Goal: Task Accomplishment & Management: Use online tool/utility

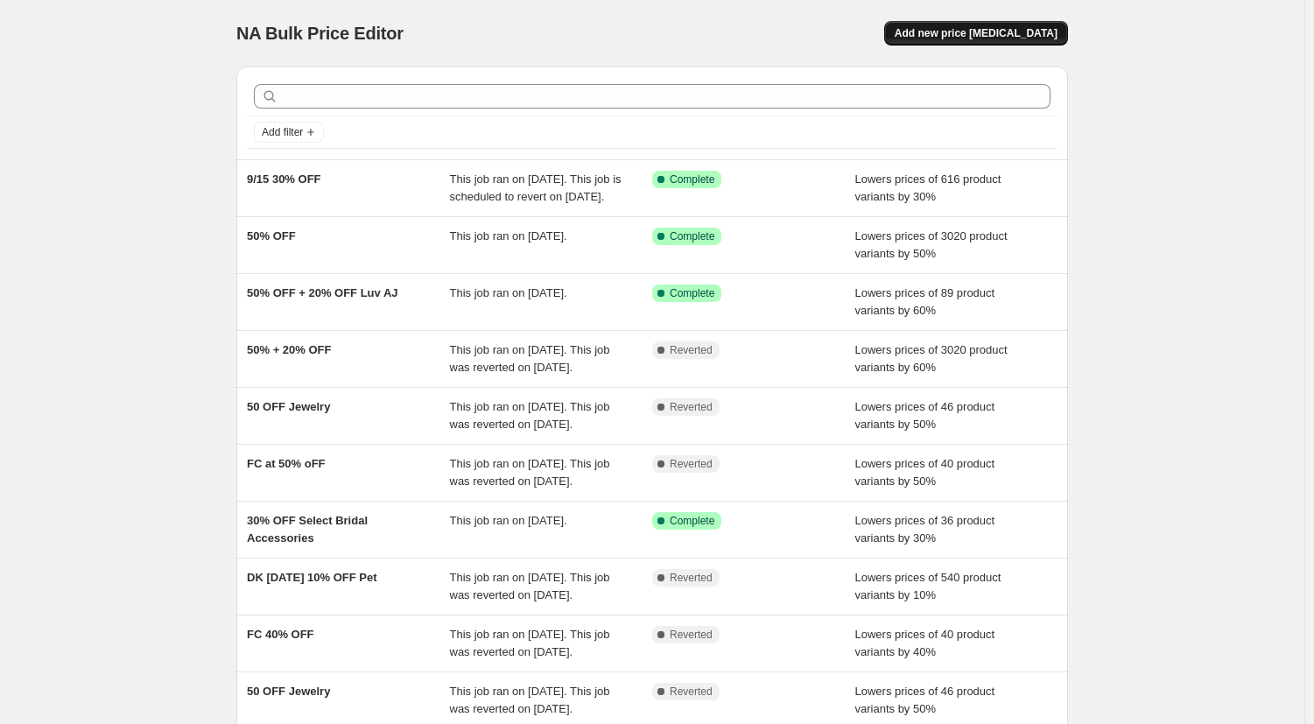
click at [969, 30] on span "Add new price [MEDICAL_DATA]" at bounding box center [976, 33] width 163 height 14
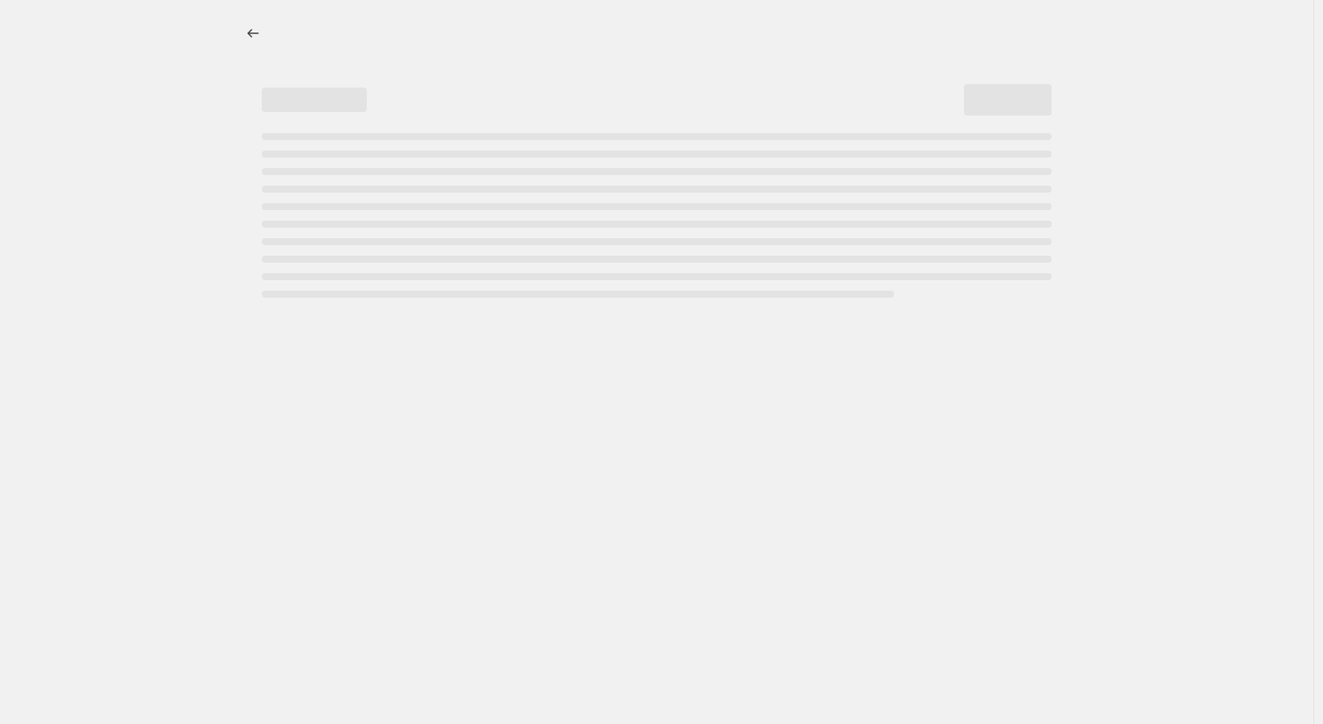
select select "percentage"
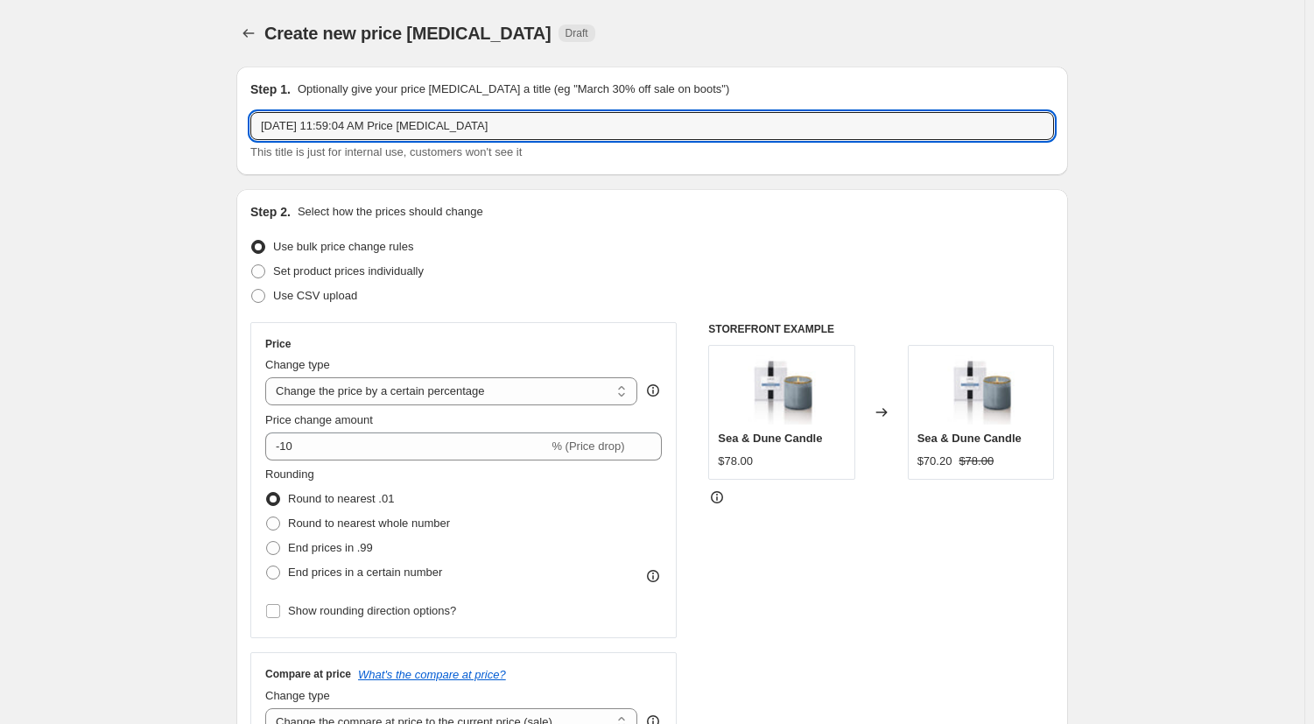
drag, startPoint x: 555, startPoint y: 130, endPoint x: 264, endPoint y: 184, distance: 296.6
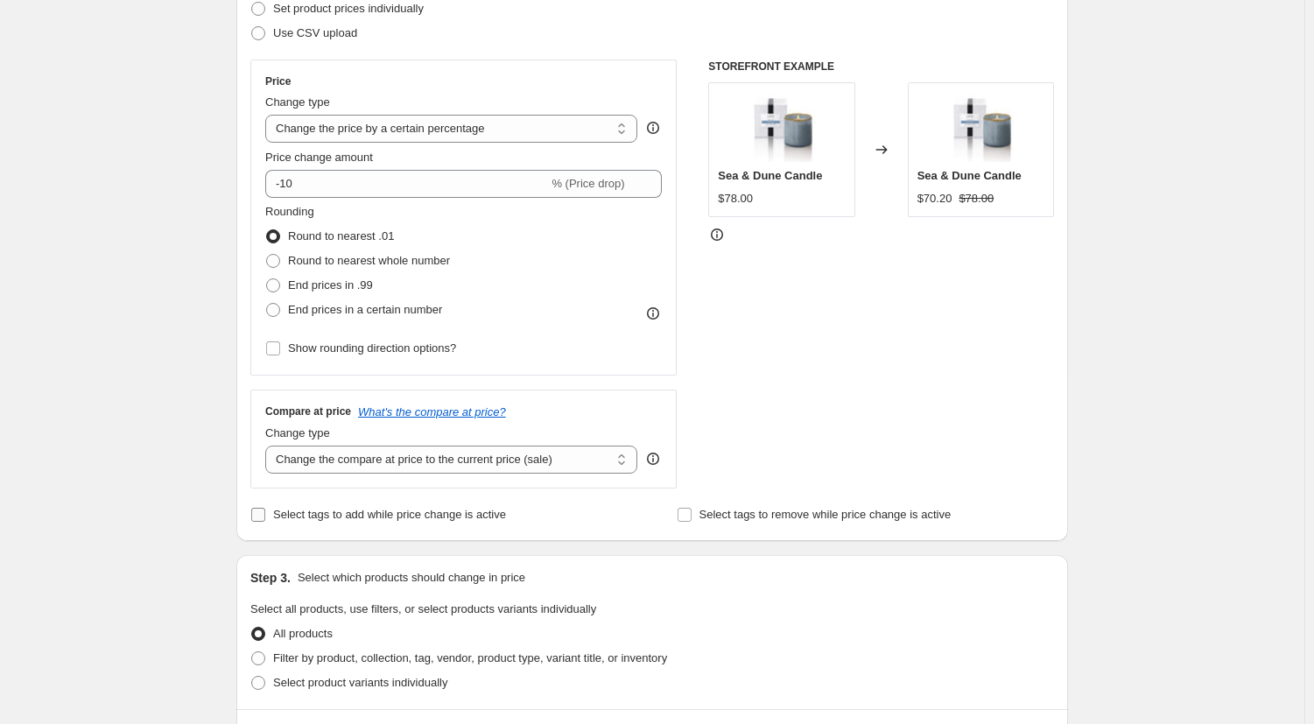
scroll to position [438, 0]
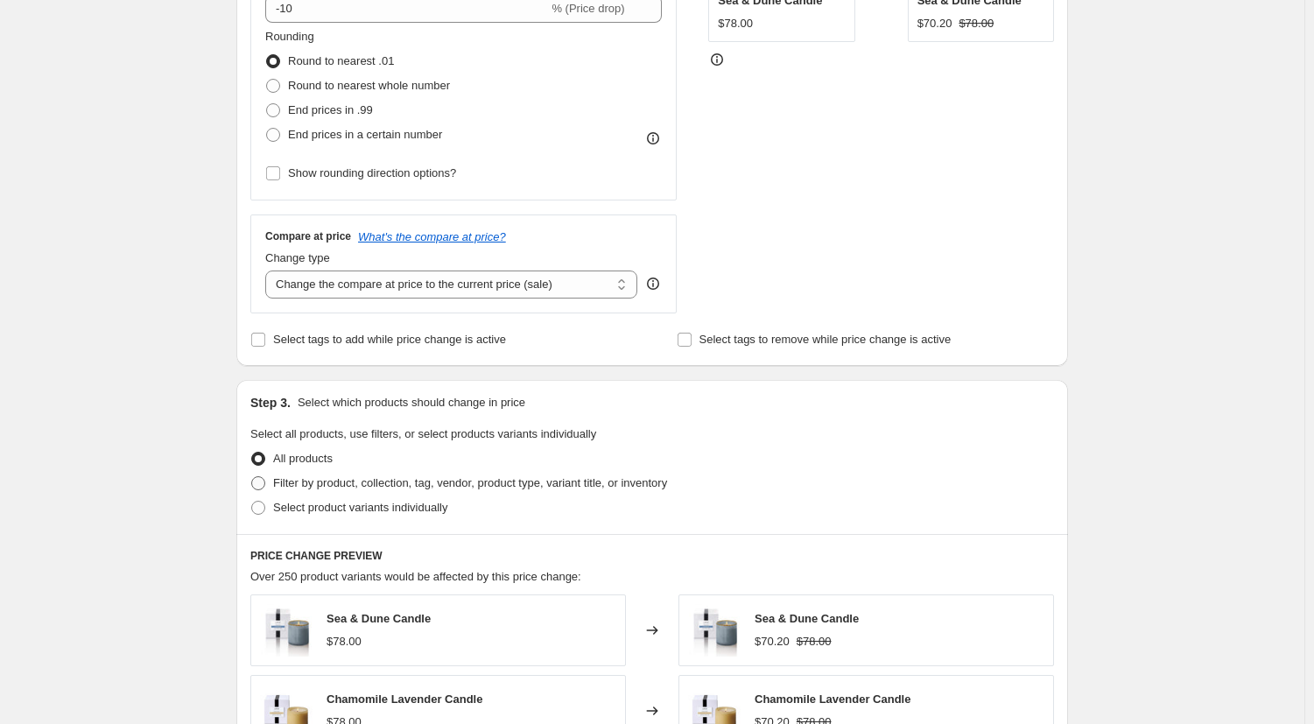
type input "10% OFF Strap-It's 10/1 - 10/31"
click at [264, 487] on span at bounding box center [258, 483] width 14 height 14
click at [252, 477] on input "Filter by product, collection, tag, vendor, product type, variant title, or inv…" at bounding box center [251, 476] width 1 height 1
radio input "true"
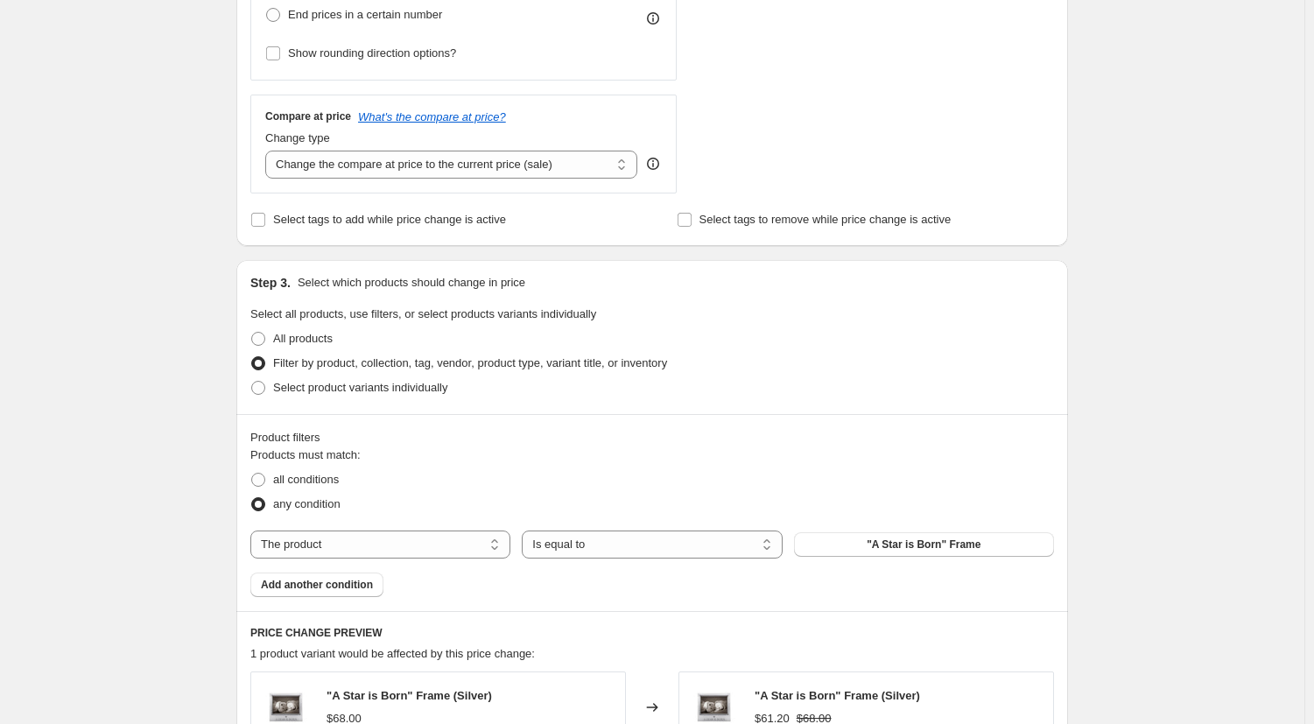
scroll to position [613, 0]
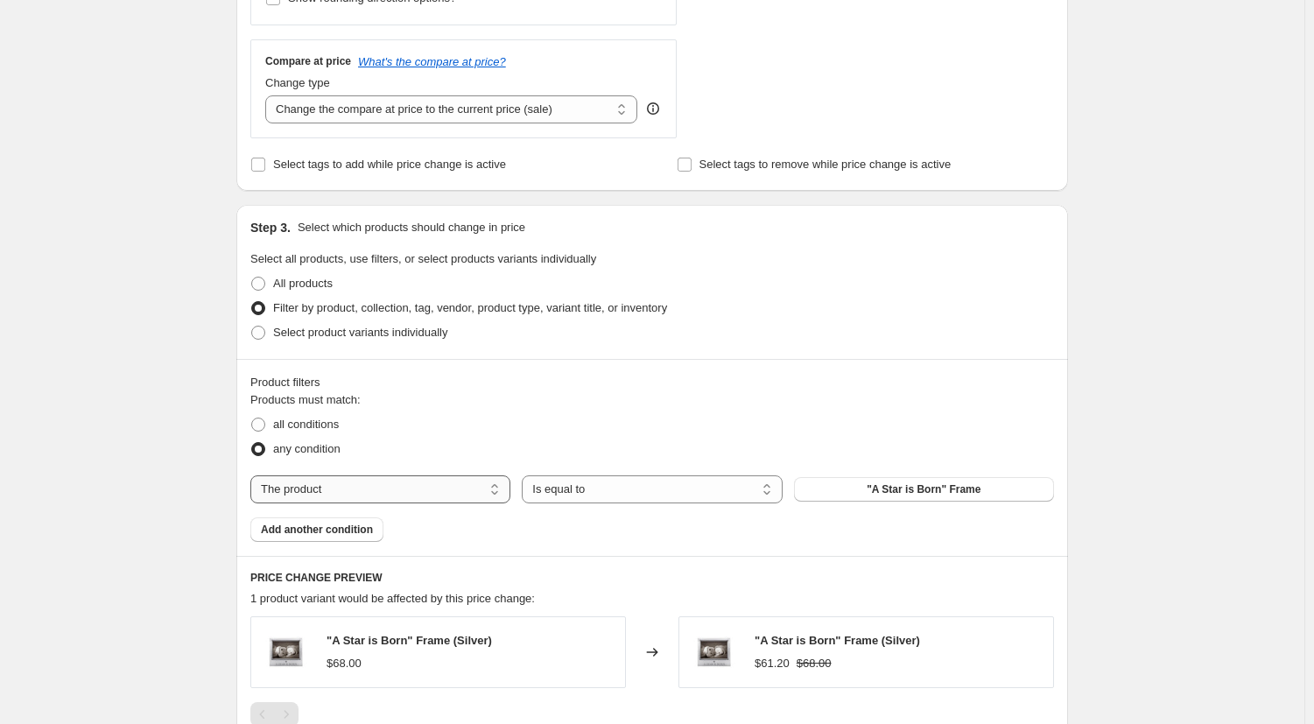
click at [337, 489] on select "The product The product's collection The product's tag The product's vendor The…" at bounding box center [380, 489] width 260 height 28
select select "vendor"
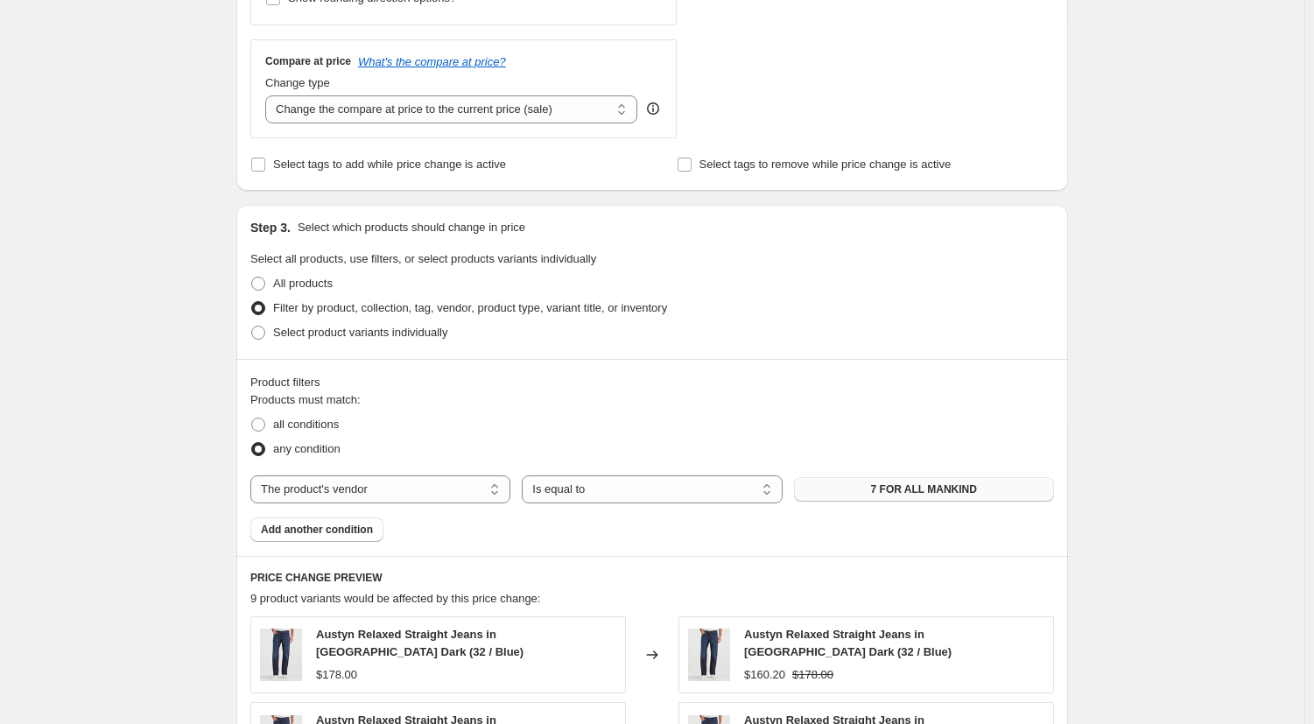
click at [925, 490] on span "7 FOR ALL MANKIND" at bounding box center [924, 489] width 106 height 14
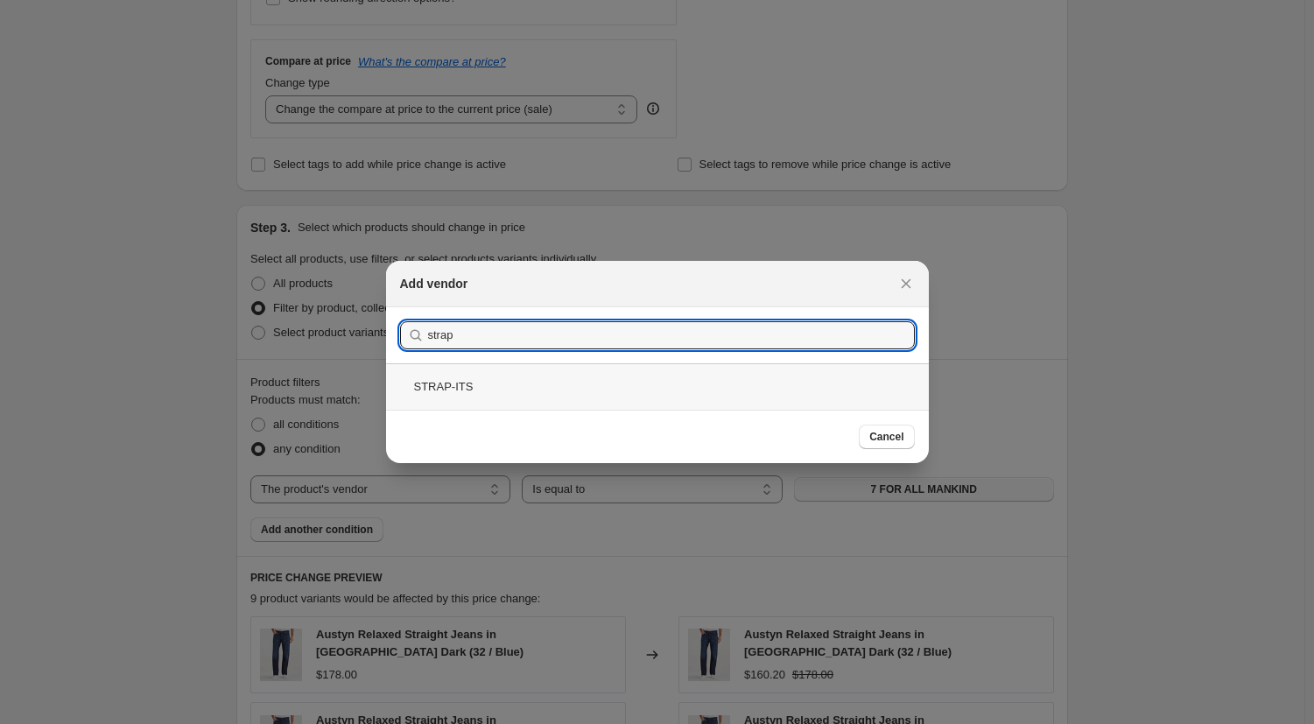
type input "strap"
click at [482, 390] on div "STRAP-ITS" at bounding box center [657, 386] width 543 height 46
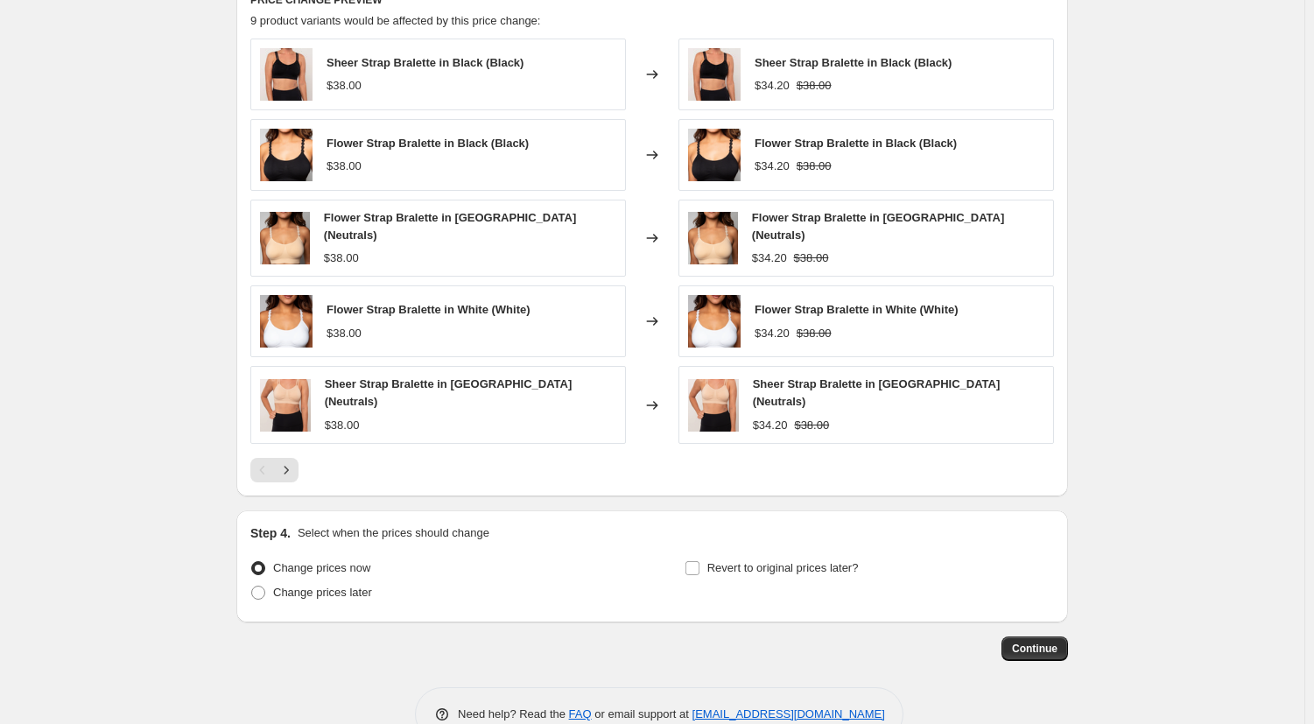
scroll to position [1224, 0]
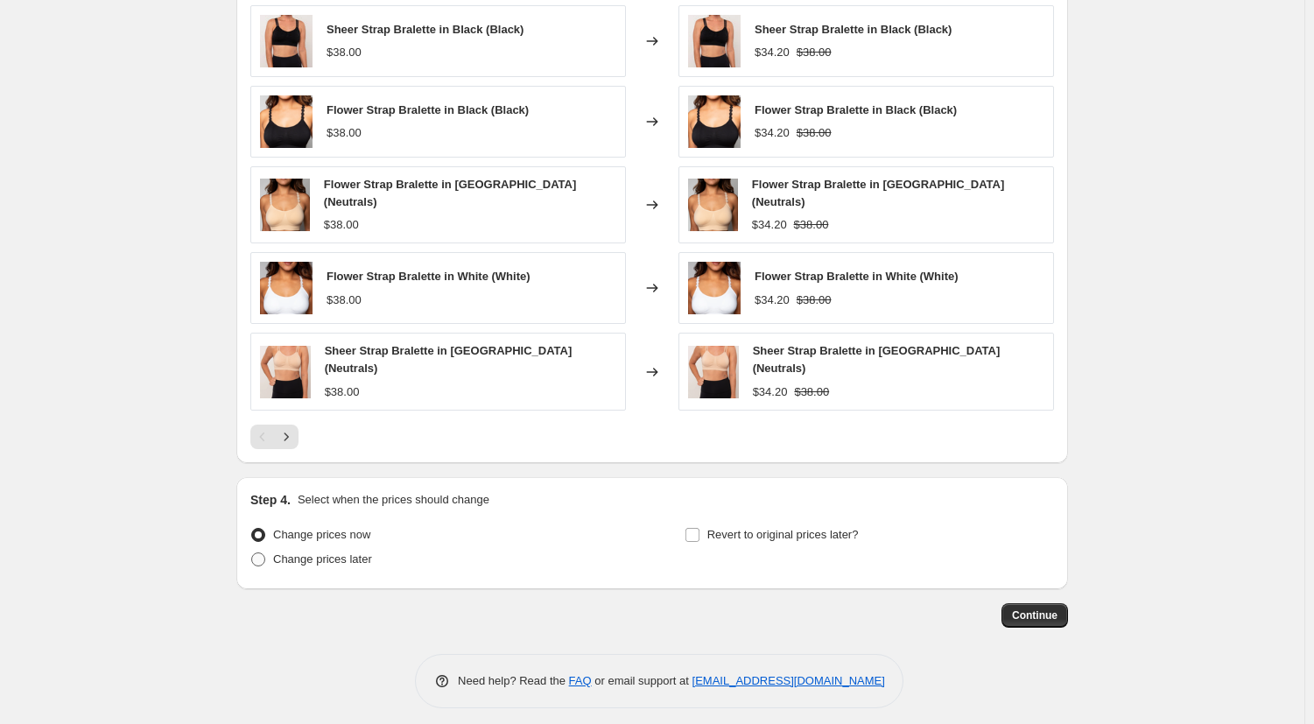
click at [257, 552] on span at bounding box center [258, 559] width 14 height 14
click at [252, 552] on input "Change prices later" at bounding box center [251, 552] width 1 height 1
radio input "true"
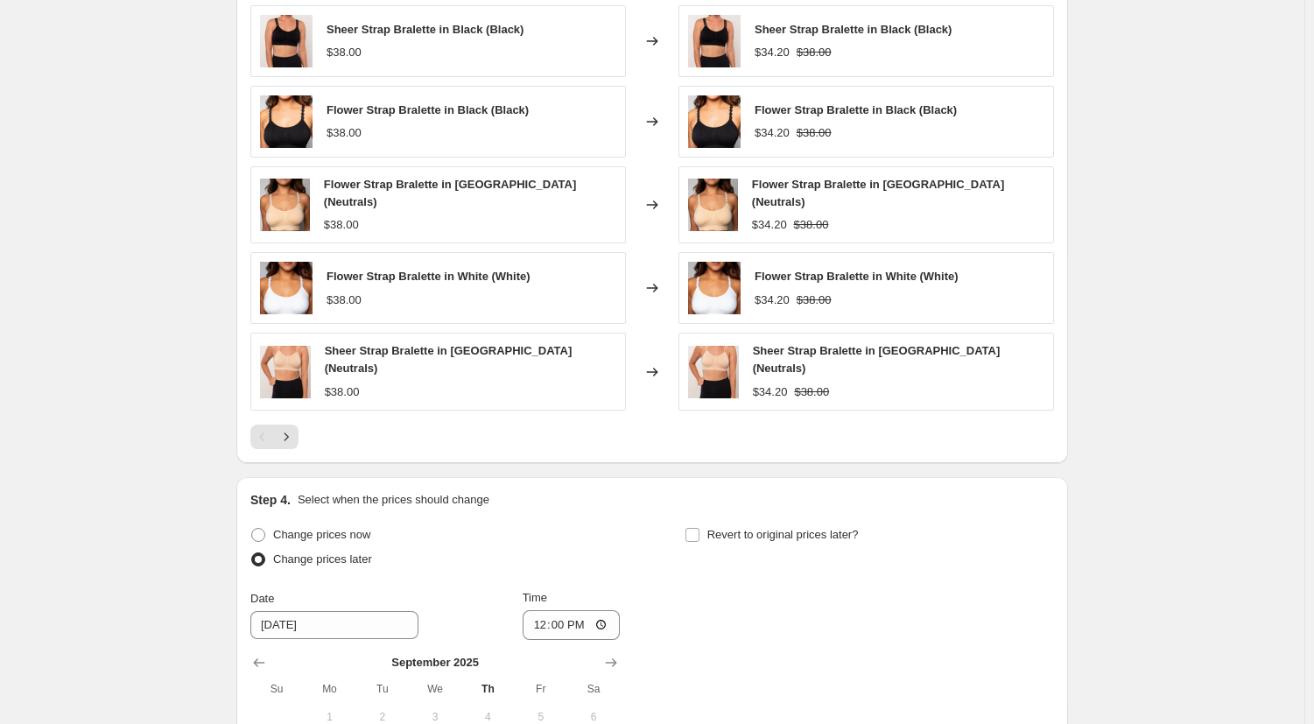
scroll to position [1399, 0]
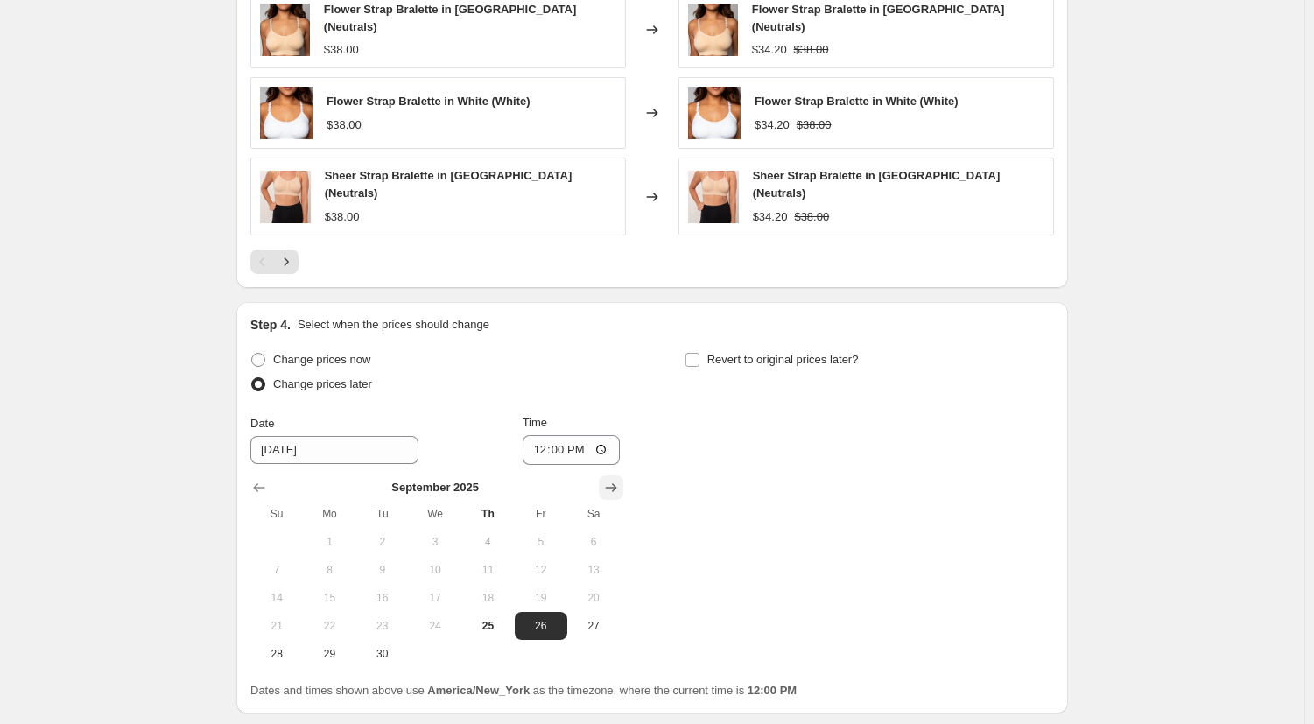
click at [620, 479] on icon "Show next month, October 2025" at bounding box center [611, 488] width 18 height 18
click at [440, 535] on span "1" at bounding box center [435, 542] width 39 height 14
type input "[DATE]"
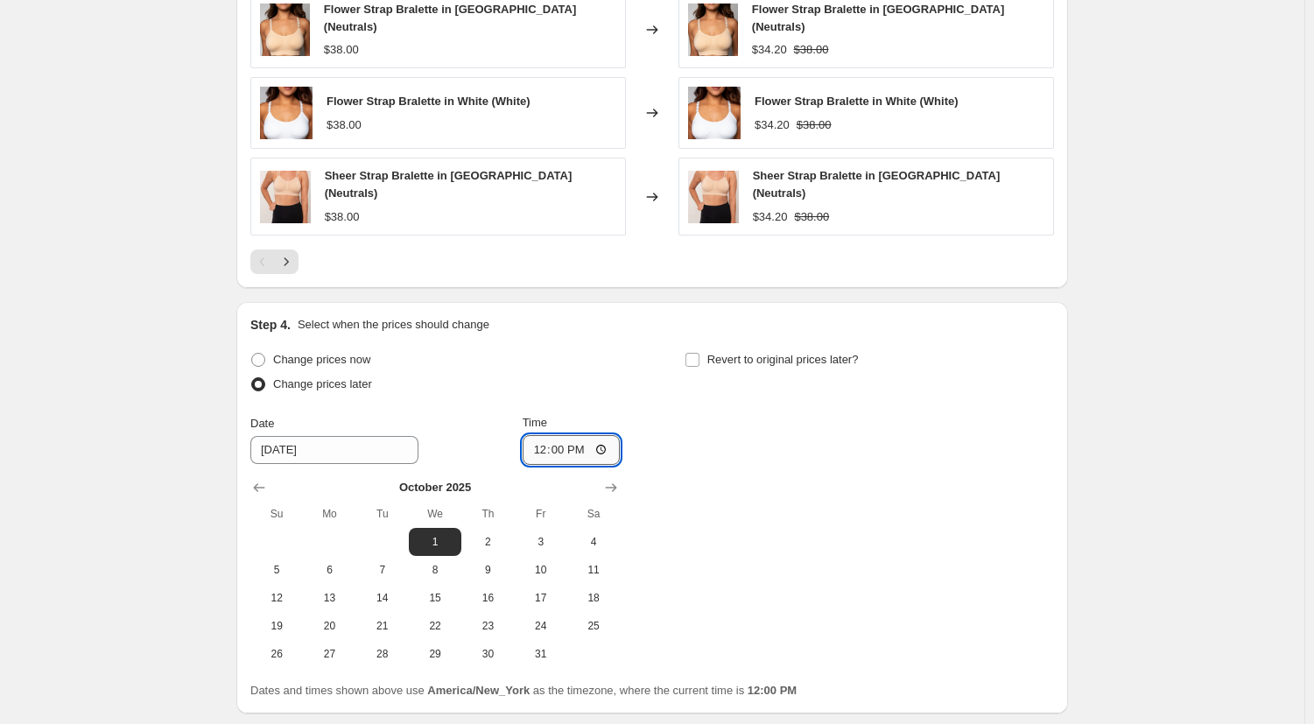
click at [607, 435] on input "12:00" at bounding box center [572, 450] width 98 height 30
type input "00:01"
click at [643, 383] on div "Change prices now Change prices later Date [DATE] Time 00:[DATE] Mo Tu We Th Fr…" at bounding box center [652, 508] width 804 height 320
click at [700, 353] on input "Revert to original prices later?" at bounding box center [693, 360] width 14 height 14
checkbox input "true"
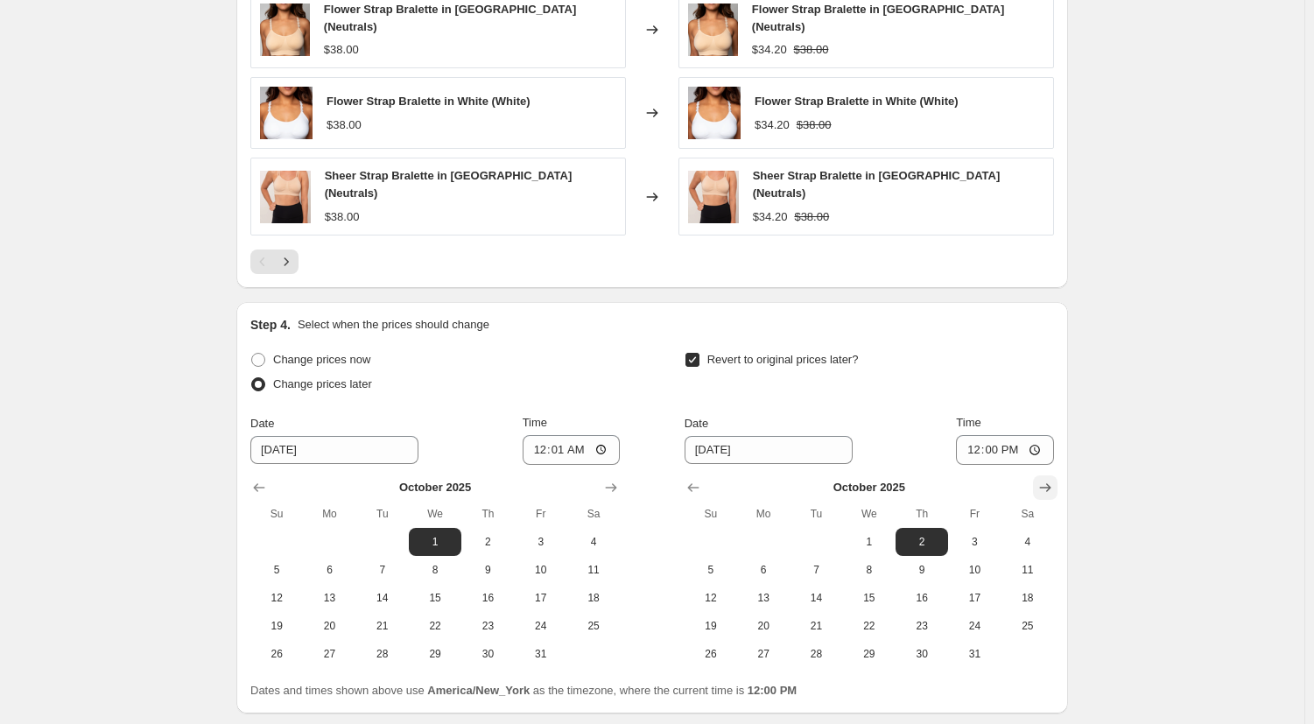
click at [1054, 479] on icon "Show next month, November 2025" at bounding box center [1046, 488] width 18 height 18
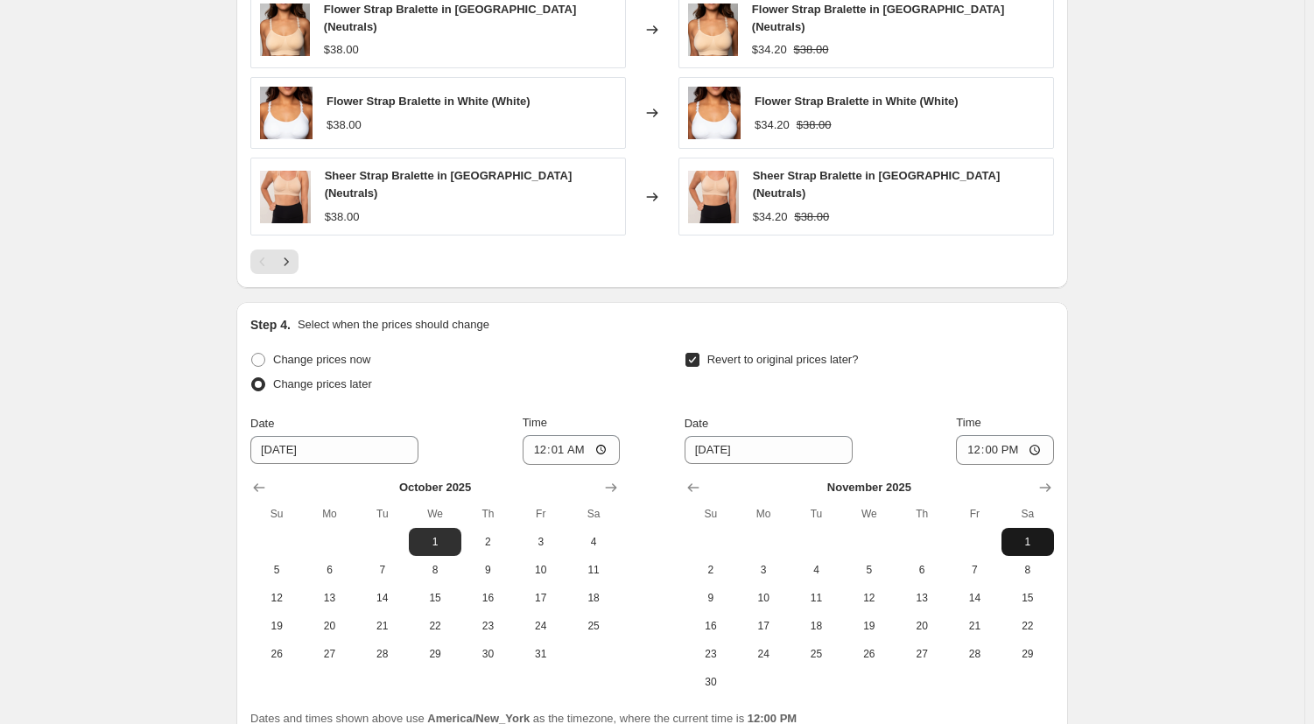
click at [1033, 535] on span "1" at bounding box center [1028, 542] width 39 height 14
type input "[DATE]"
click at [1000, 440] on input "12:00" at bounding box center [1005, 450] width 98 height 30
click at [1030, 440] on input "12:00" at bounding box center [1005, 450] width 98 height 30
click at [1037, 440] on input "12:00" at bounding box center [1005, 450] width 98 height 30
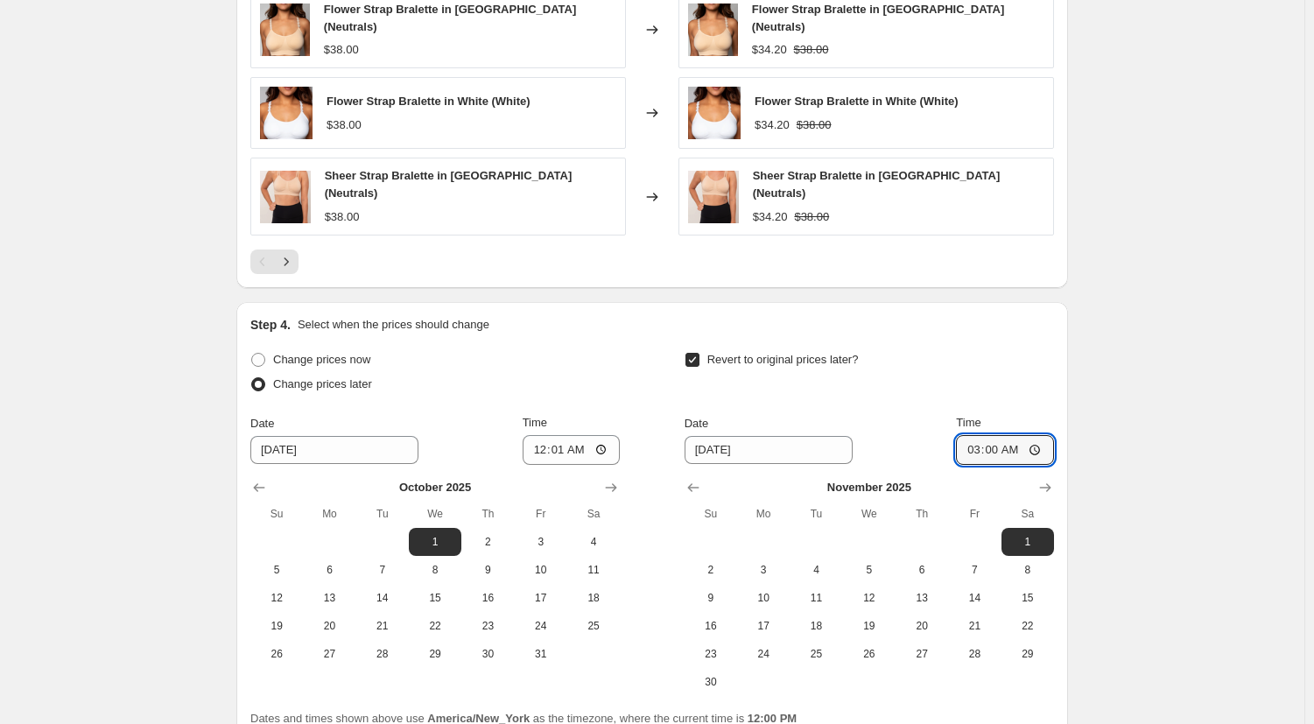
type input "03:00"
click at [1002, 335] on div "Step 4. Select when the prices should change Change prices now Change prices la…" at bounding box center [652, 521] width 804 height 411
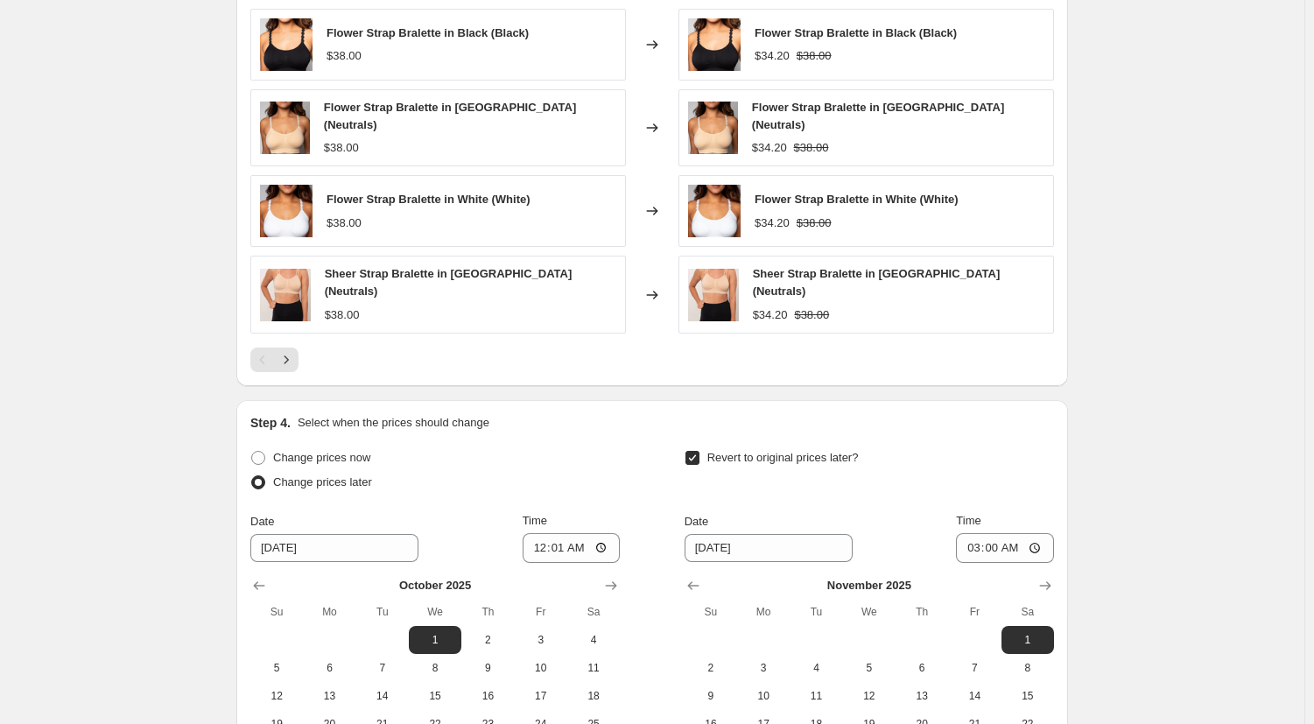
scroll to position [1551, 0]
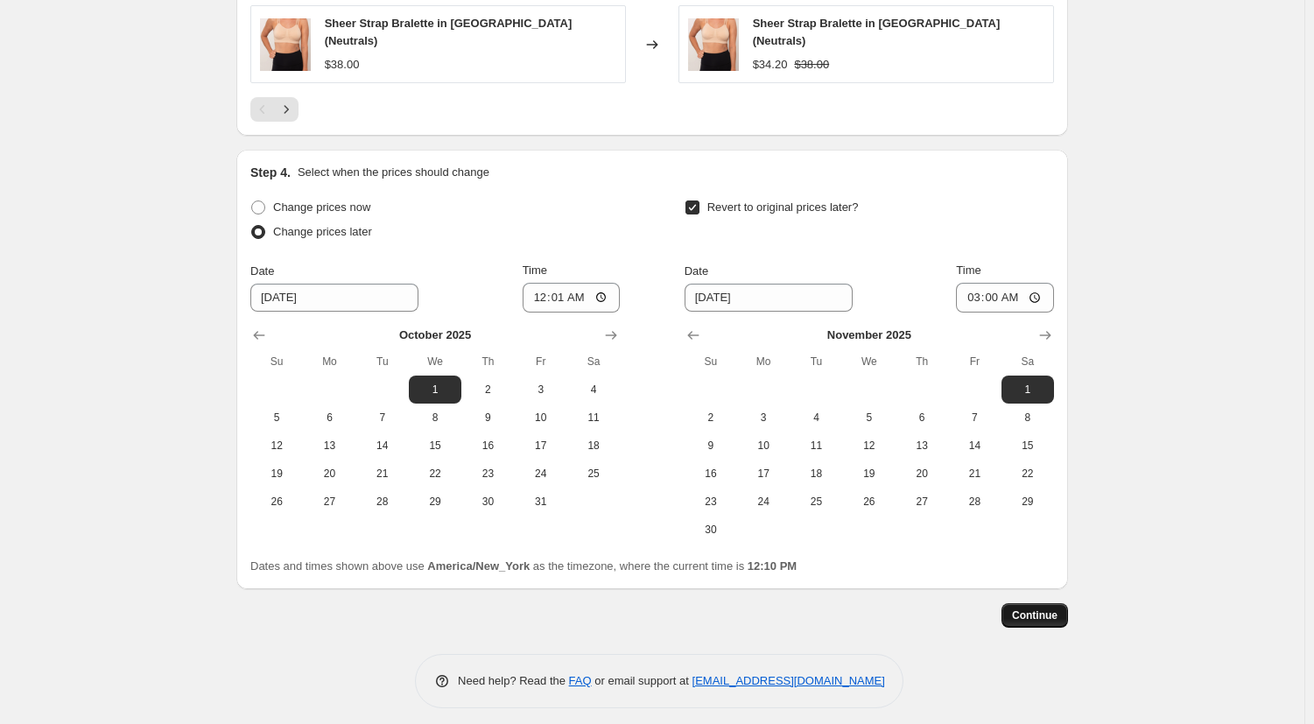
click at [1039, 608] on span "Continue" at bounding box center [1035, 615] width 46 height 14
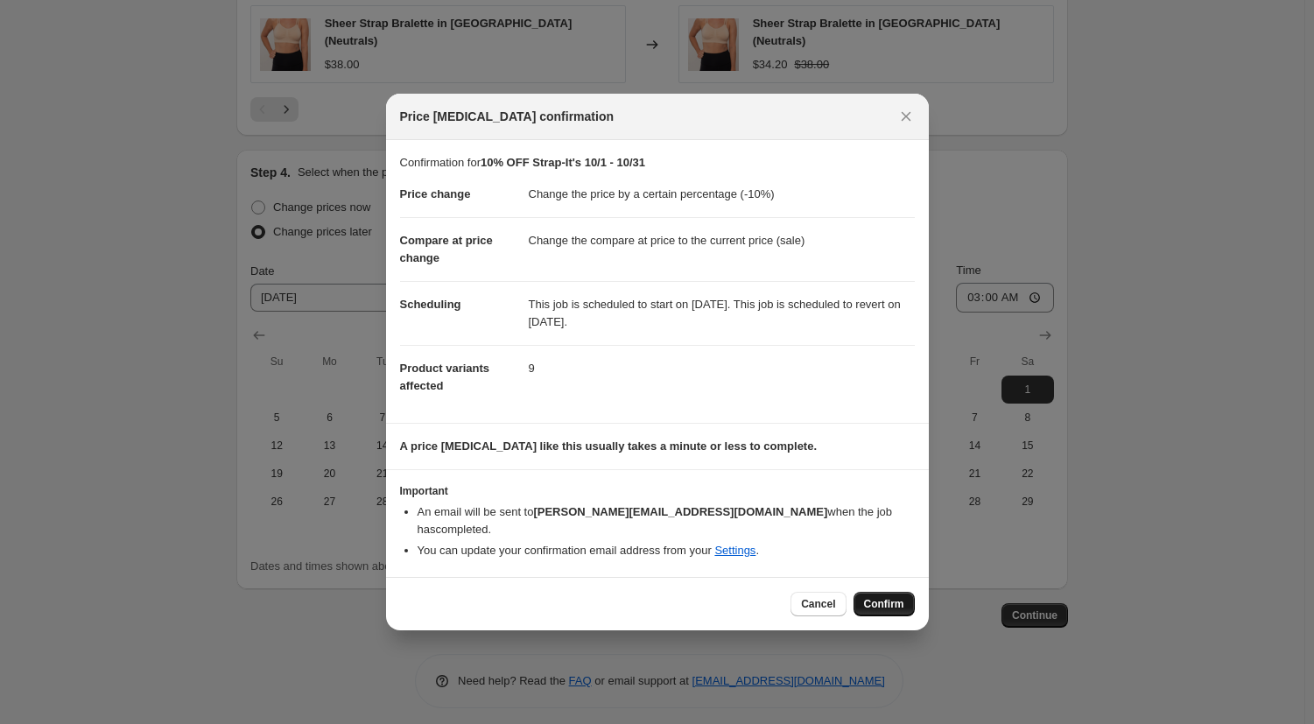
click at [897, 597] on span "Confirm" at bounding box center [884, 604] width 40 height 14
